Goal: Use online tool/utility: Utilize a website feature to perform a specific function

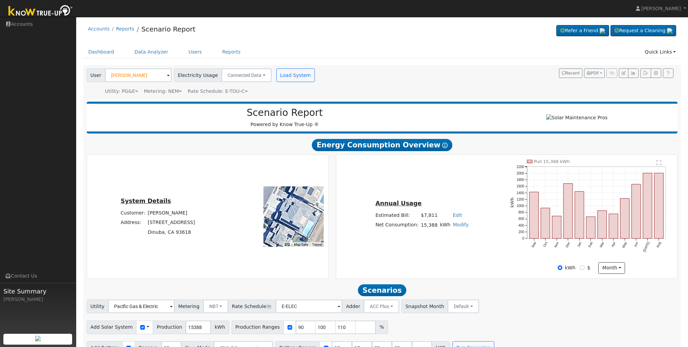
click at [167, 75] on span at bounding box center [168, 76] width 3 height 8
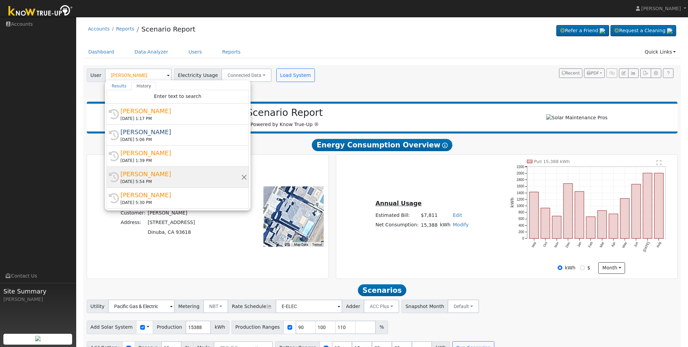
click at [144, 177] on div "[PERSON_NAME]" at bounding box center [180, 173] width 120 height 9
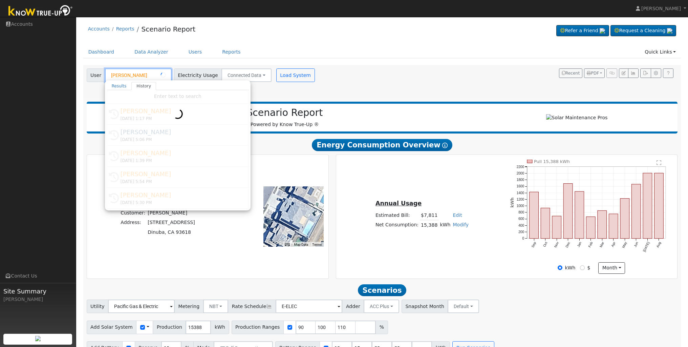
type input "[PERSON_NAME]"
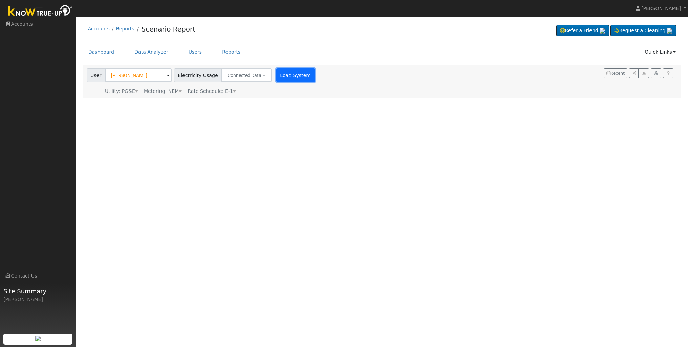
click at [287, 74] on button "Load System" at bounding box center [295, 75] width 39 height 14
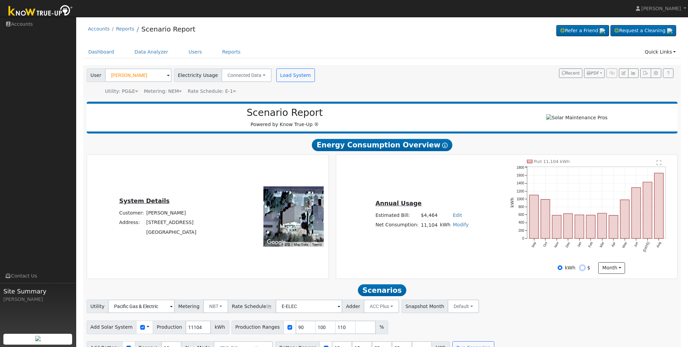
click at [582, 270] on input "$" at bounding box center [582, 267] width 5 height 5
radio input "true"
click at [561, 270] on input "kWh" at bounding box center [559, 267] width 5 height 5
radio input "true"
click at [582, 269] on input "$" at bounding box center [582, 267] width 5 height 5
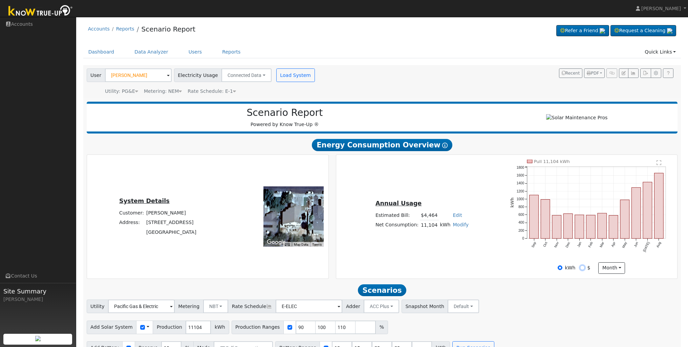
radio input "true"
click at [560, 270] on input "kWh" at bounding box center [559, 267] width 5 height 5
radio input "true"
click at [581, 270] on input "$" at bounding box center [582, 267] width 5 height 5
radio input "true"
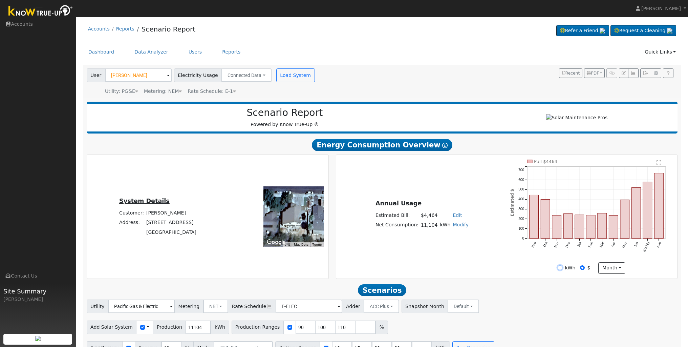
click at [561, 270] on input "kWh" at bounding box center [559, 267] width 5 height 5
radio input "true"
click at [583, 270] on input "$" at bounding box center [582, 267] width 5 height 5
radio input "true"
radio input "false"
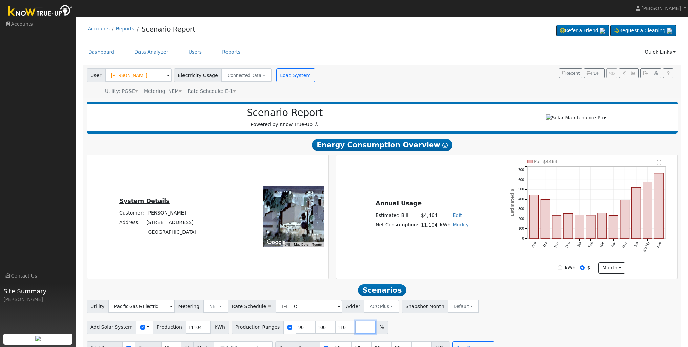
click at [360, 334] on input "number" at bounding box center [365, 327] width 20 height 14
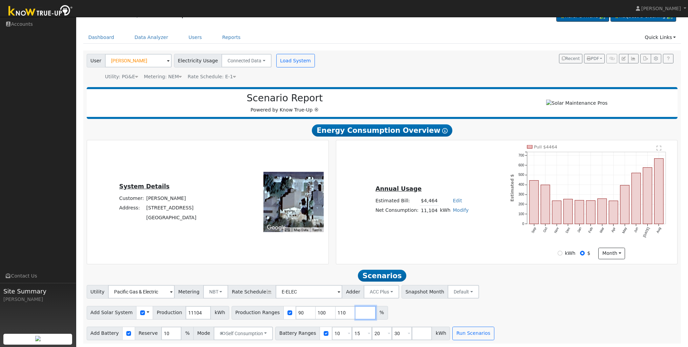
scroll to position [17, 0]
click at [295, 316] on input "90" at bounding box center [305, 313] width 20 height 14
type input "100"
type input "110"
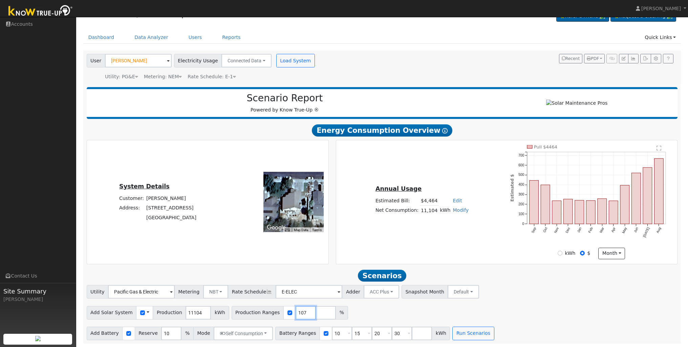
type input "107"
click at [337, 333] on input "10" at bounding box center [342, 333] width 20 height 14
type input "15"
type input "20"
type input "30"
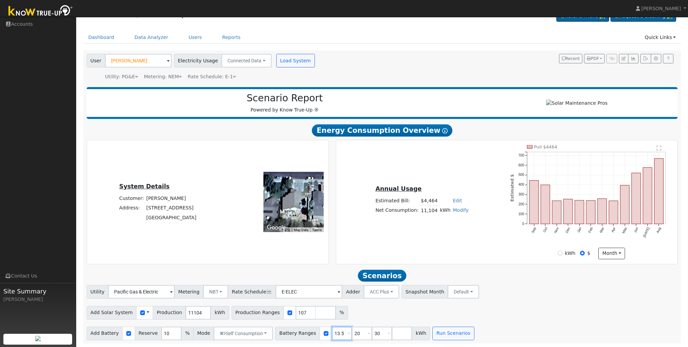
type input "13.5"
click at [355, 333] on input "20" at bounding box center [362, 333] width 20 height 14
type input "30"
type input "3"
click at [416, 335] on button "Run Scenarios" at bounding box center [413, 333] width 42 height 14
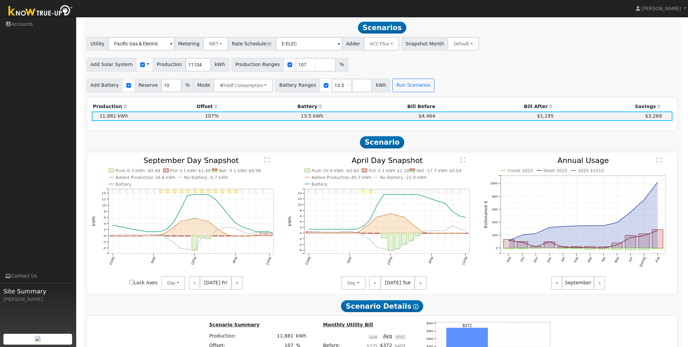
scroll to position [266, 0]
